Goal: Information Seeking & Learning: Learn about a topic

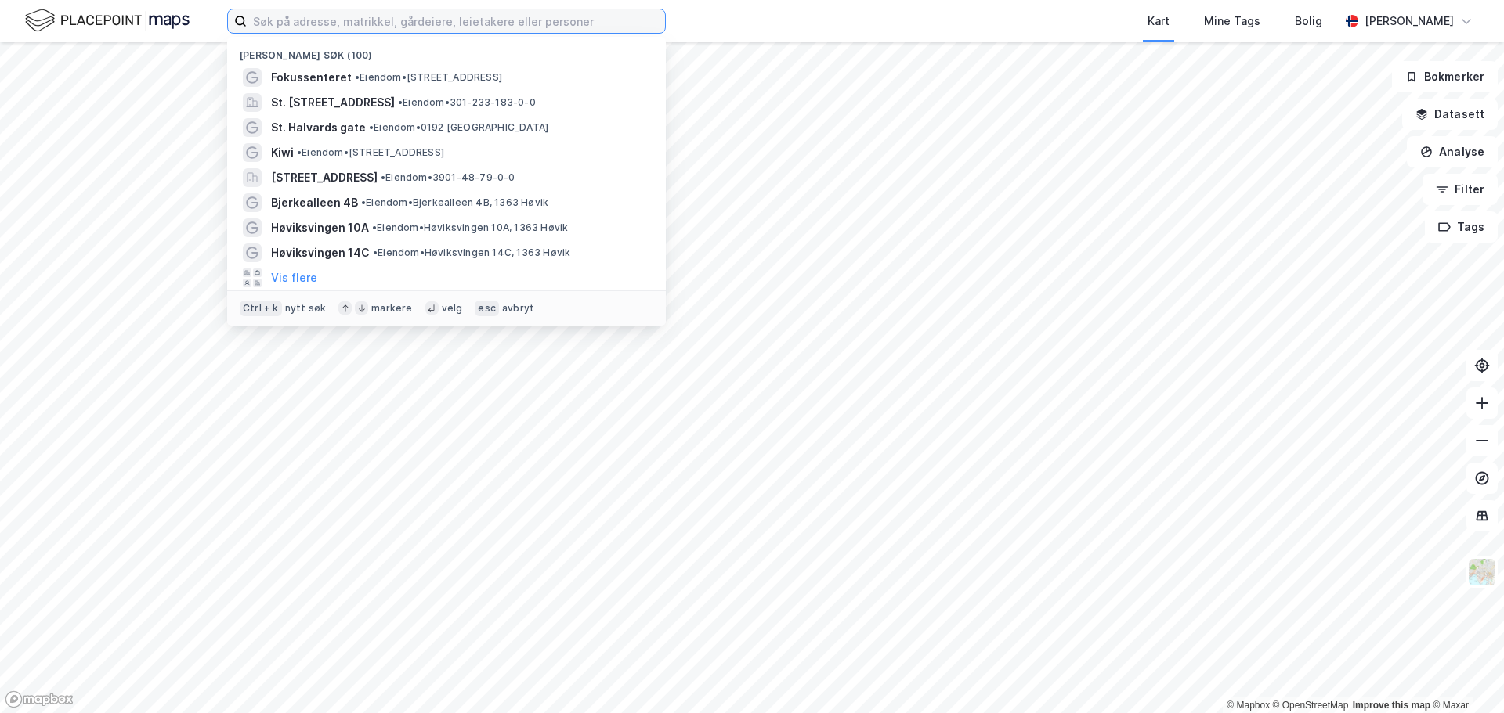
click at [359, 23] on input at bounding box center [456, 20] width 418 height 23
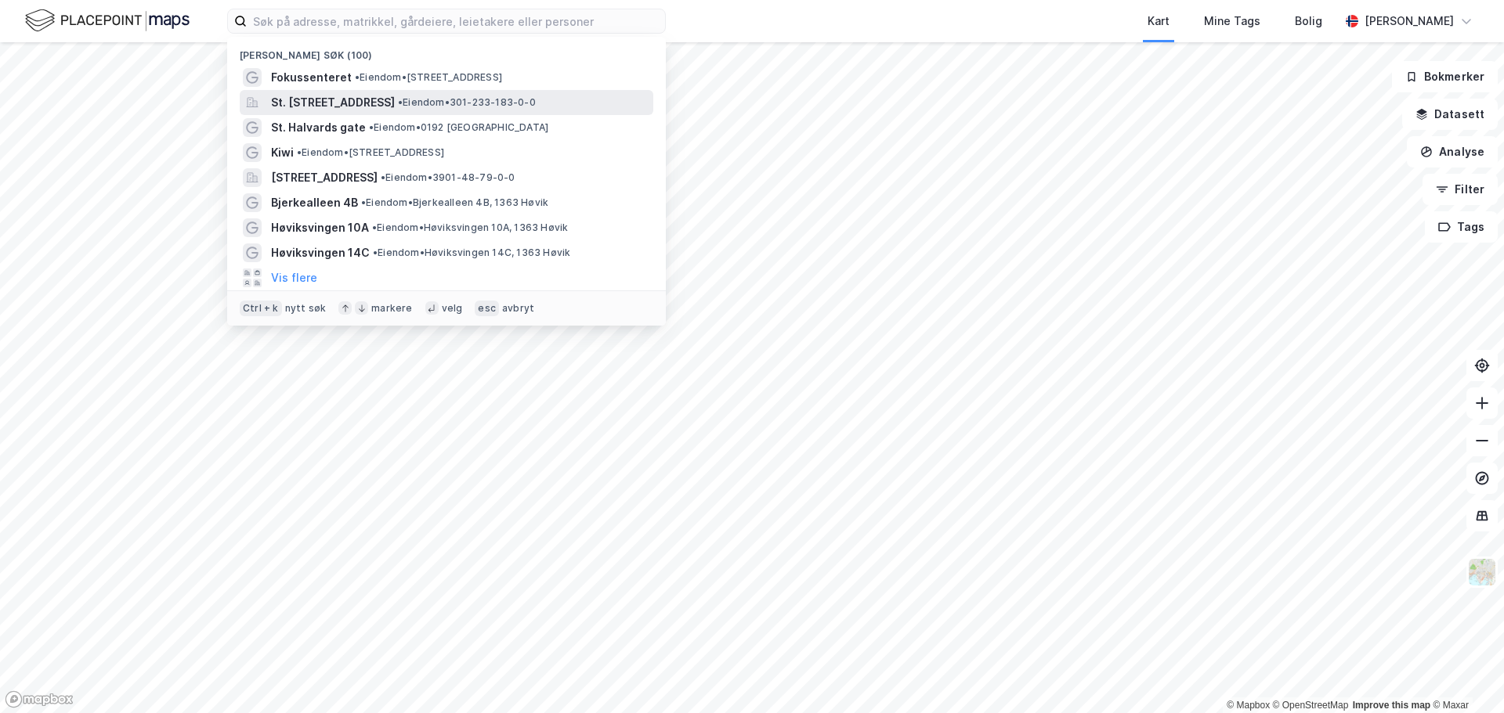
click at [385, 109] on span "St. [STREET_ADDRESS]" at bounding box center [333, 102] width 124 height 19
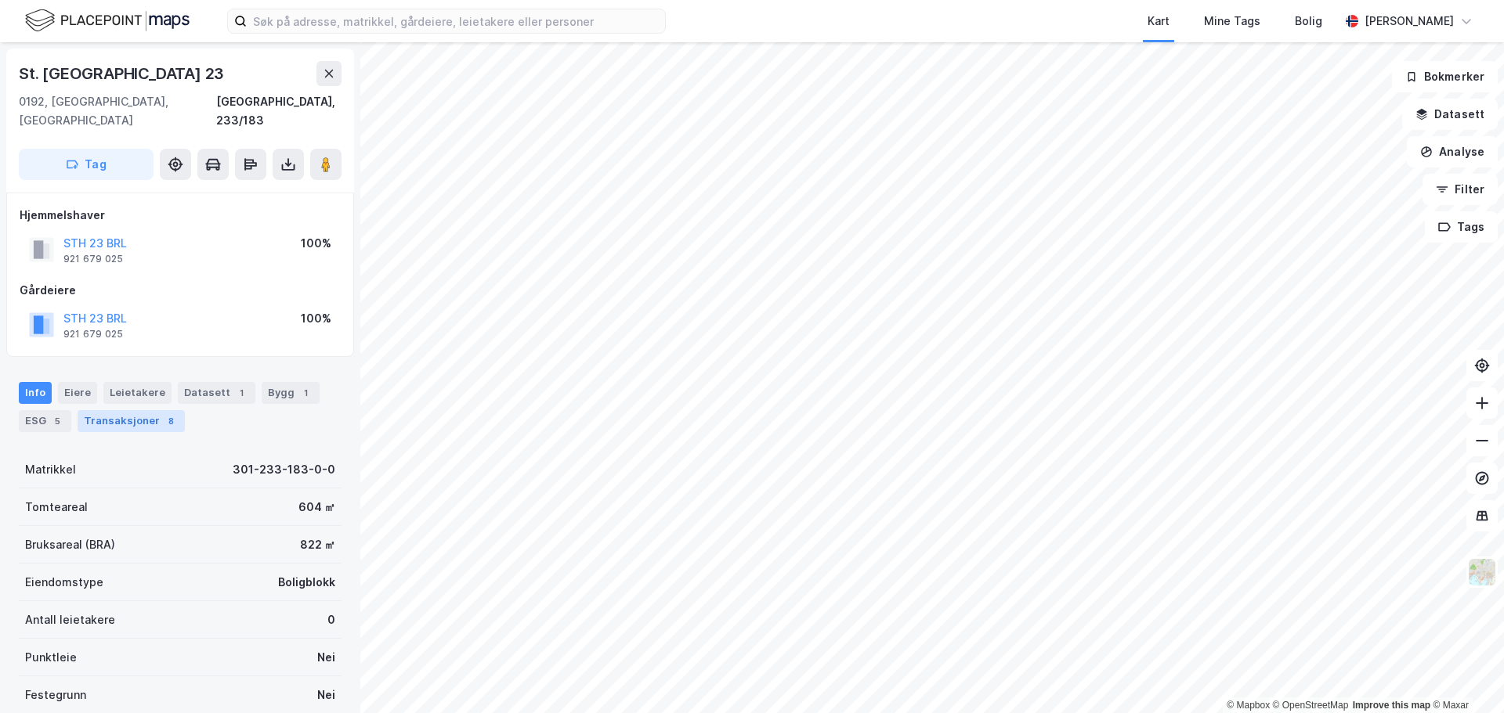
click at [117, 410] on div "Transaksjoner 8" at bounding box center [131, 421] width 107 height 22
